Goal: Task Accomplishment & Management: Manage account settings

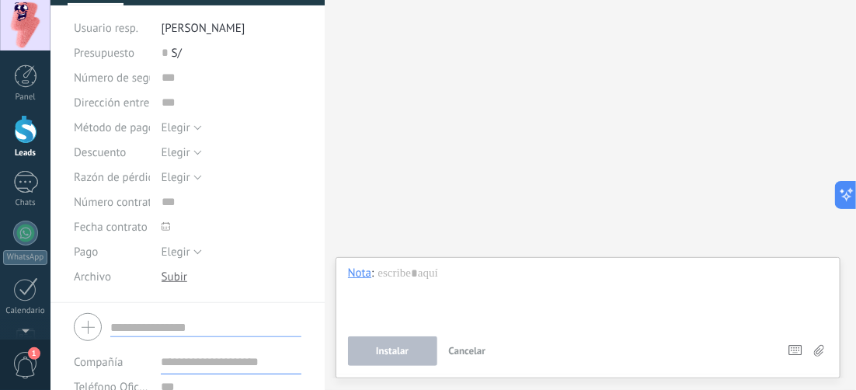
scroll to position [155, 0]
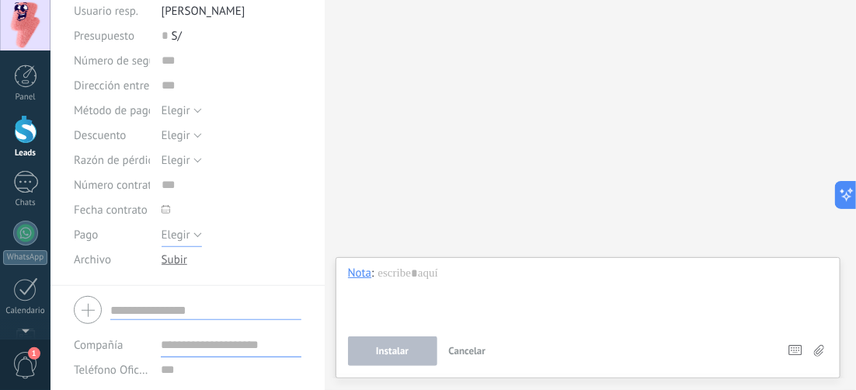
click at [190, 238] on button "Elegir" at bounding box center [182, 234] width 40 height 25
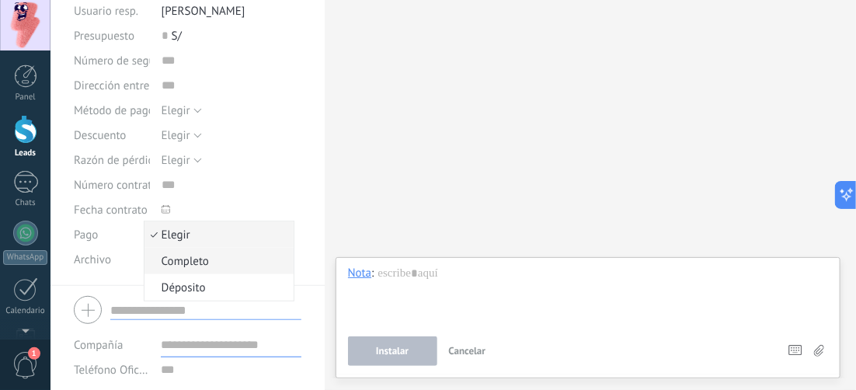
click at [181, 259] on span "Completo" at bounding box center [216, 261] width 144 height 15
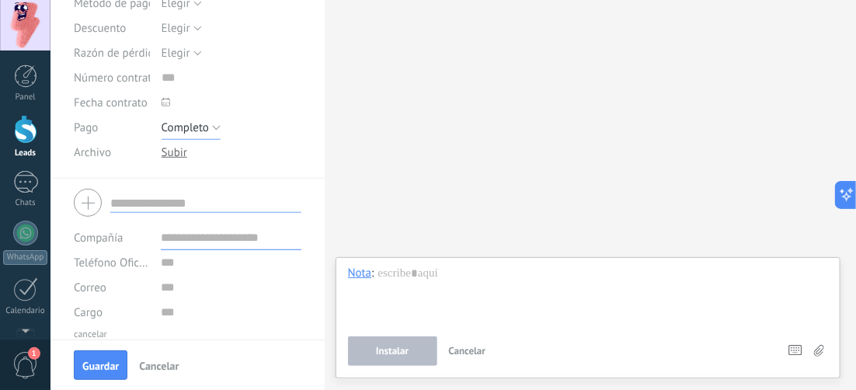
scroll to position [323, 0]
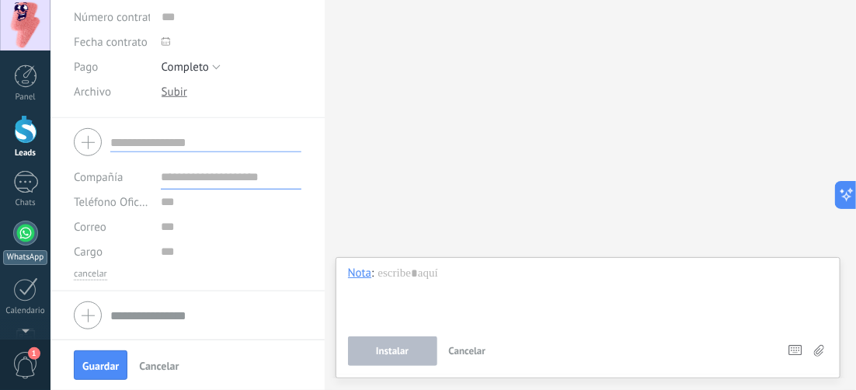
click at [23, 238] on div at bounding box center [25, 233] width 25 height 25
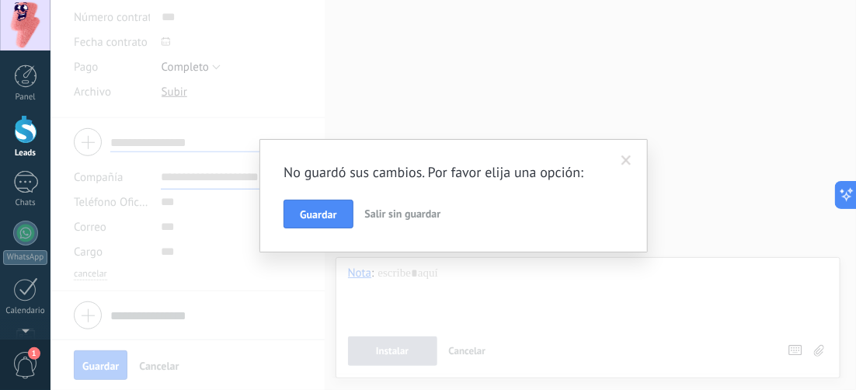
click at [433, 213] on span "Salir sin guardar" at bounding box center [403, 214] width 76 height 14
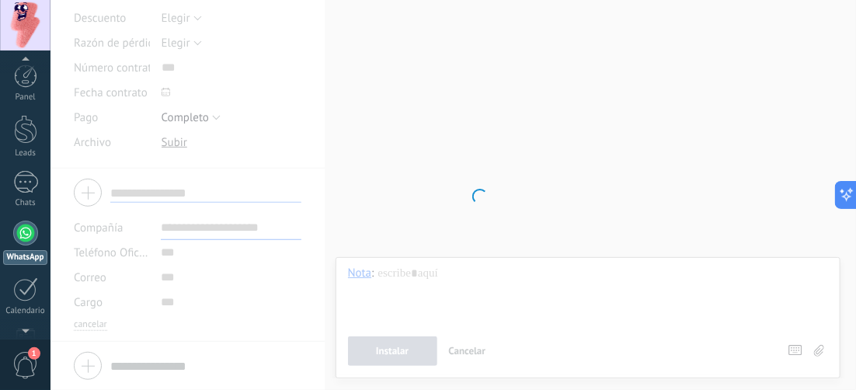
scroll to position [44, 0]
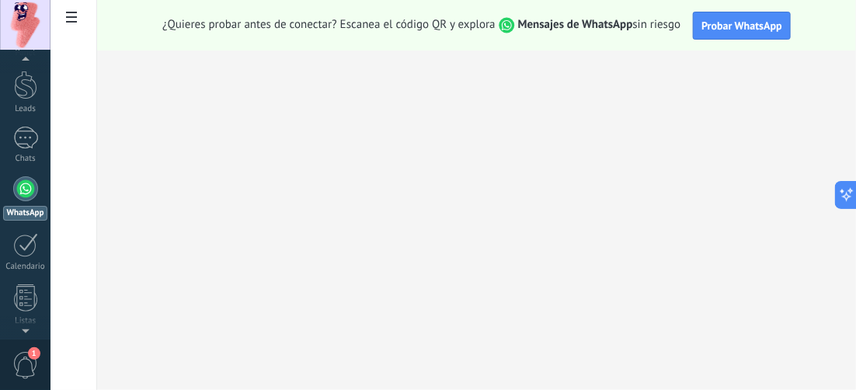
click at [70, 23] on span at bounding box center [71, 19] width 26 height 30
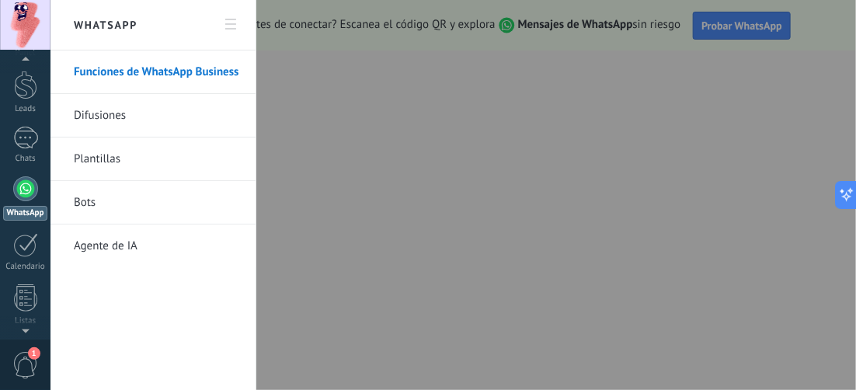
click at [672, 152] on div at bounding box center [428, 195] width 856 height 390
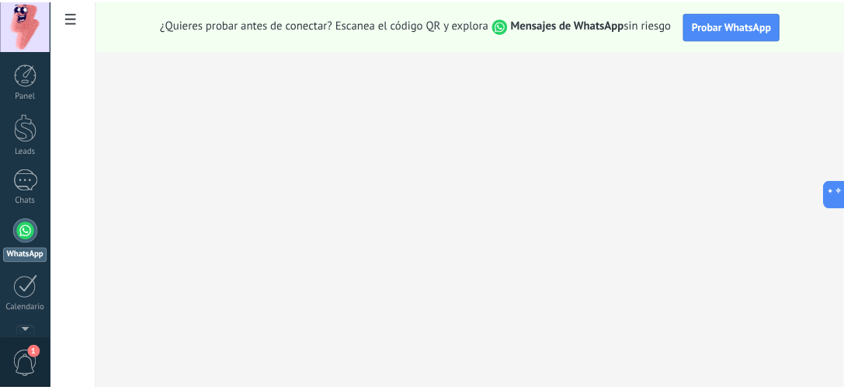
scroll to position [0, 0]
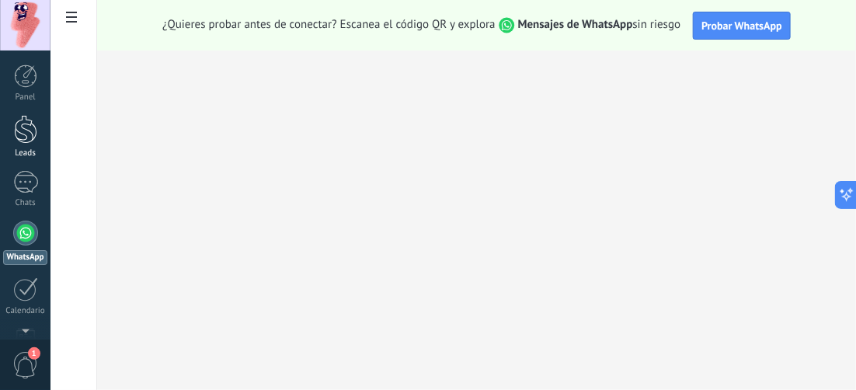
click at [26, 124] on div at bounding box center [25, 129] width 23 height 29
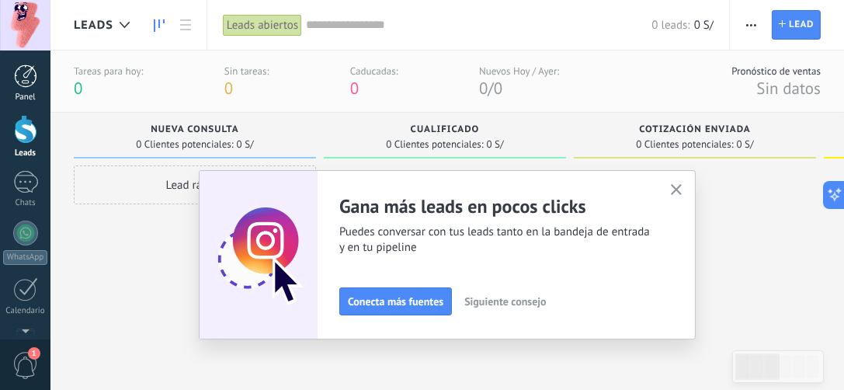
click at [19, 71] on div at bounding box center [25, 75] width 23 height 23
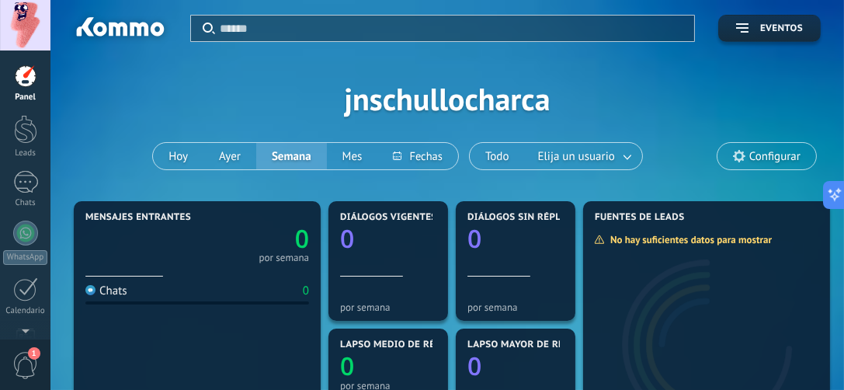
click at [782, 152] on span "Configurar" at bounding box center [775, 156] width 51 height 13
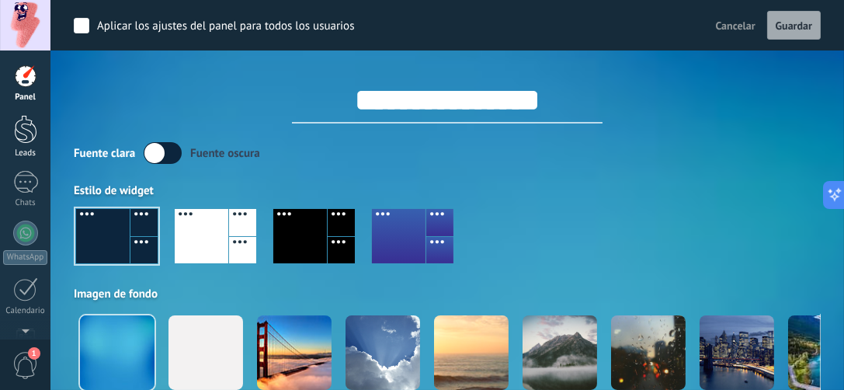
click at [26, 138] on div at bounding box center [25, 129] width 23 height 29
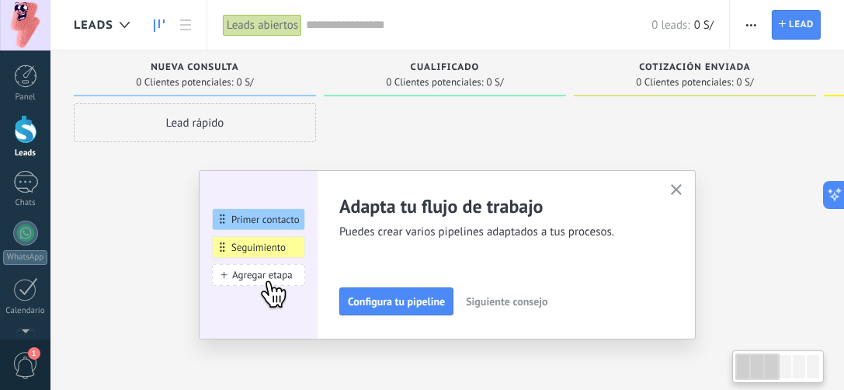
click at [462, 68] on span "Cualificado" at bounding box center [445, 67] width 69 height 11
drag, startPoint x: 171, startPoint y: 127, endPoint x: 446, endPoint y: 128, distance: 275.0
click at [446, 128] on div "Lamentablemente, no hay leads con estos parámetros. Mostrar todo Leads Entrante…" at bounding box center [832, 170] width 1516 height 240
click at [446, 122] on div at bounding box center [445, 196] width 242 height 187
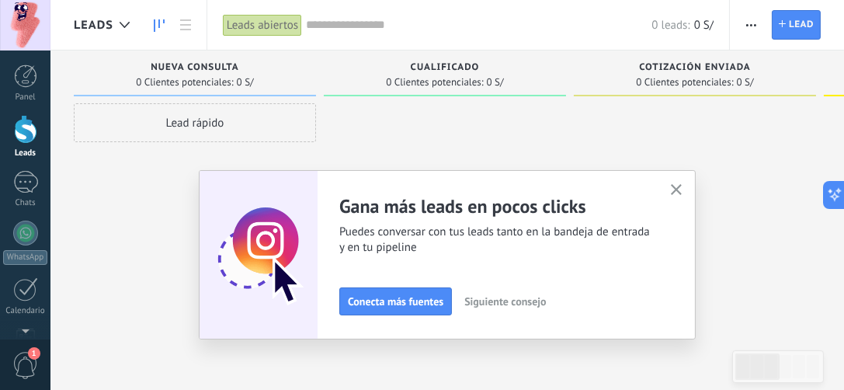
drag, startPoint x: 211, startPoint y: 114, endPoint x: 445, endPoint y: 129, distance: 234.3
click at [445, 129] on div "Lamentablemente, no hay leads con estos parámetros. Mostrar todo Leads Entrante…" at bounding box center [832, 170] width 1516 height 240
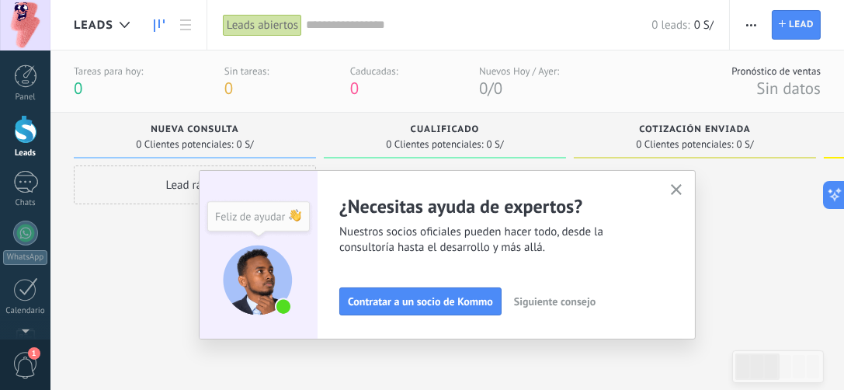
click at [754, 19] on span "button" at bounding box center [752, 25] width 10 height 30
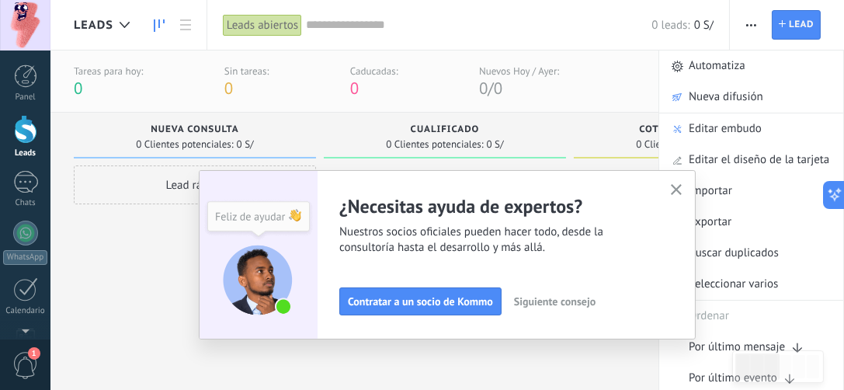
click at [560, 64] on div "Tareas para [DATE]: 0 Sin tareas: 0 Caducadas: 0 Nuevos [DATE] / [DATE]: 0 / 0 …" at bounding box center [447, 81] width 794 height 62
